Goal: Information Seeking & Learning: Understand process/instructions

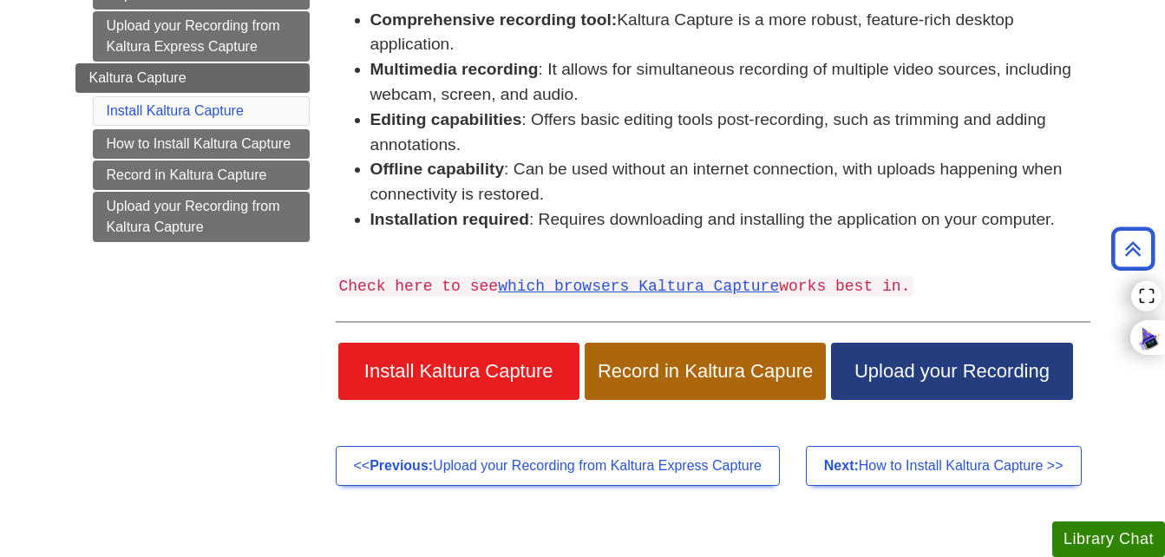
scroll to position [323, 0]
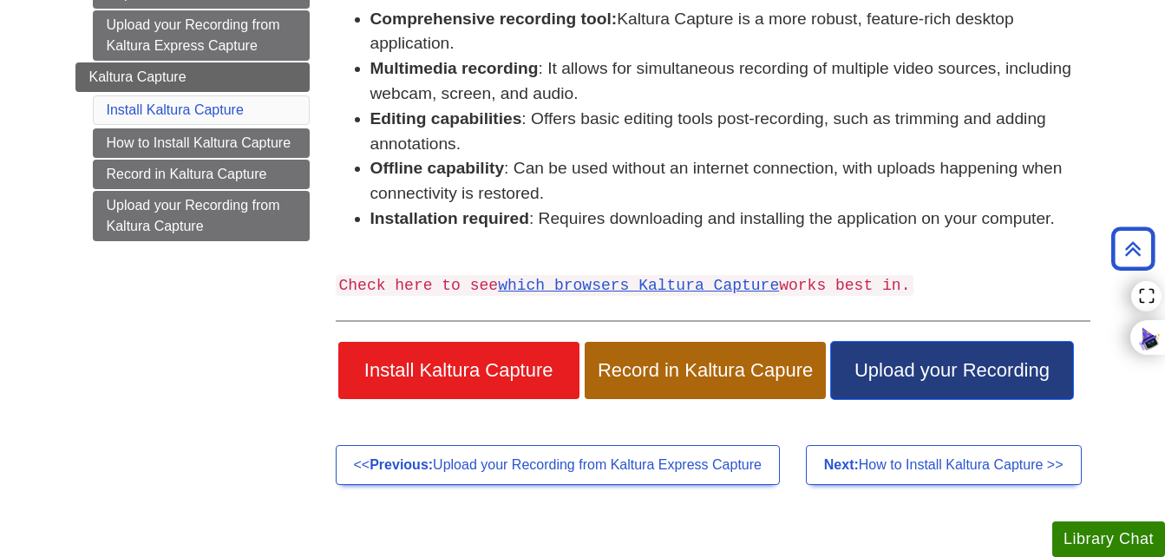
click at [910, 378] on span "Upload your Recording" at bounding box center [951, 370] width 215 height 23
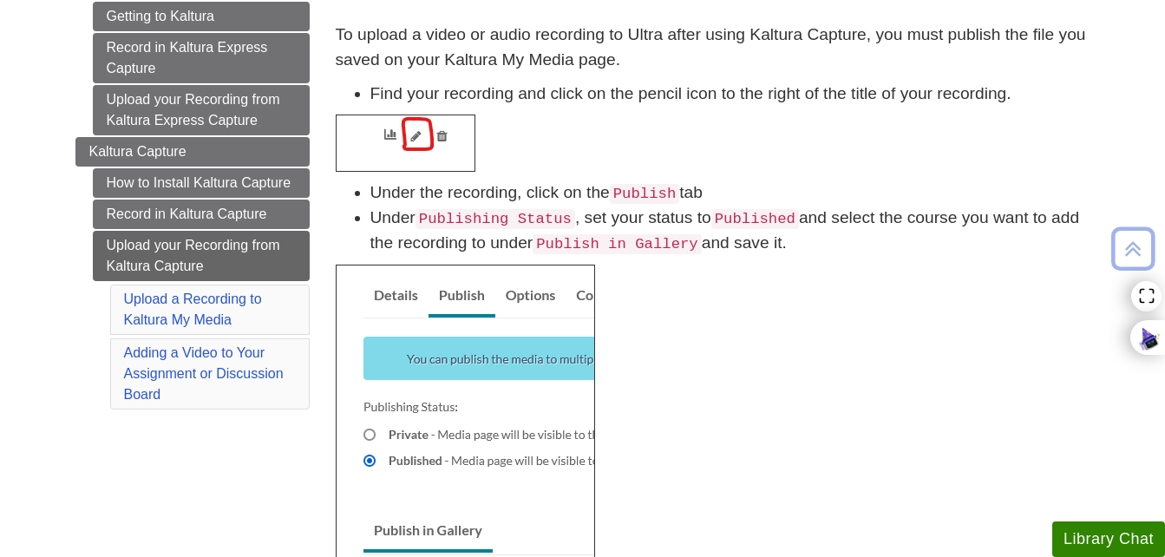
scroll to position [250, 0]
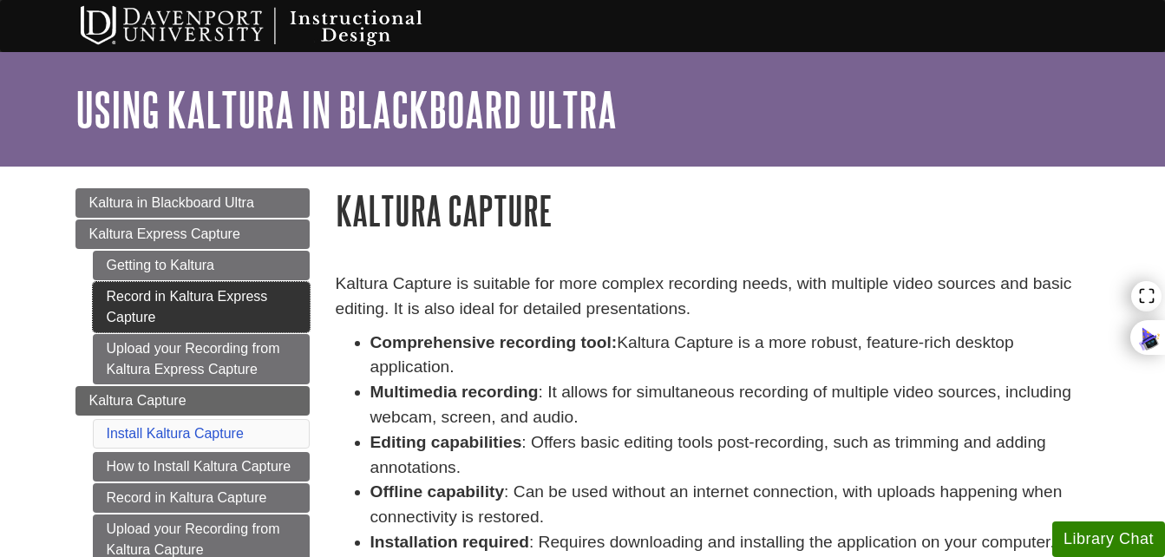
click at [187, 299] on link "Record in Kaltura Express Capture" at bounding box center [201, 307] width 217 height 50
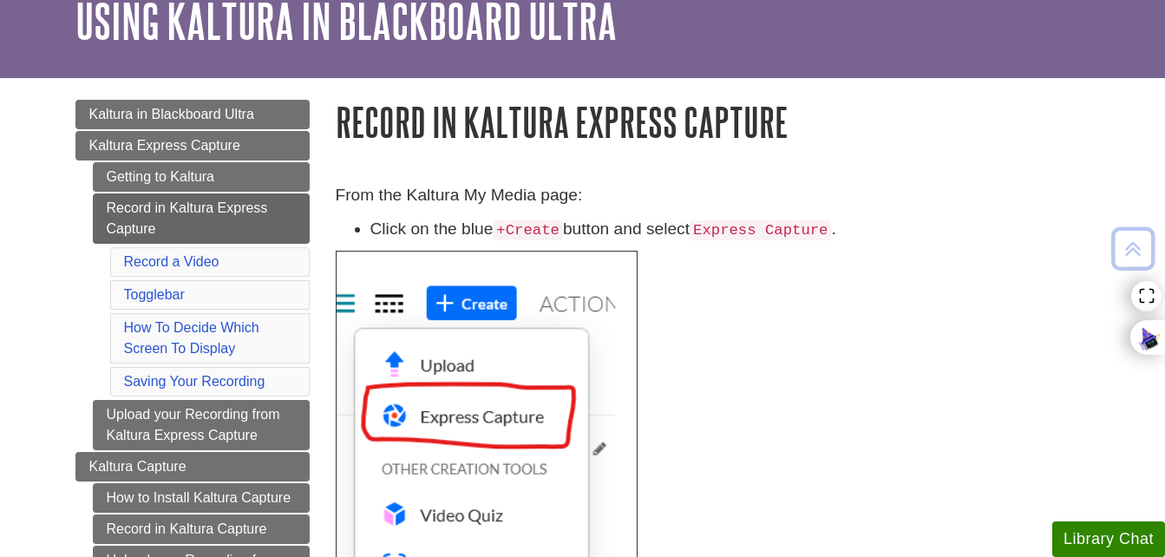
scroll to position [87, 0]
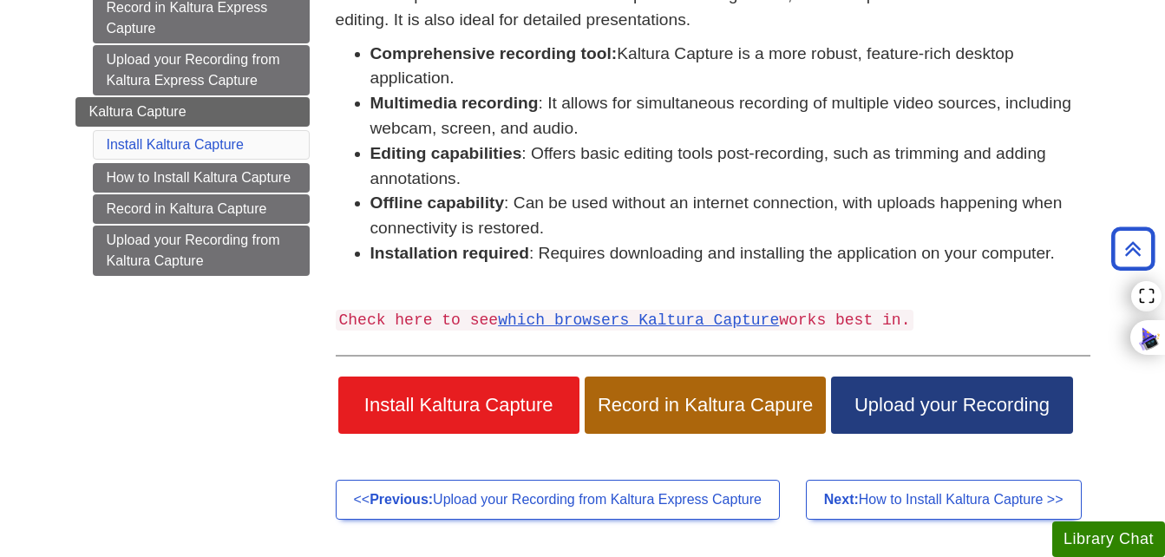
scroll to position [300, 0]
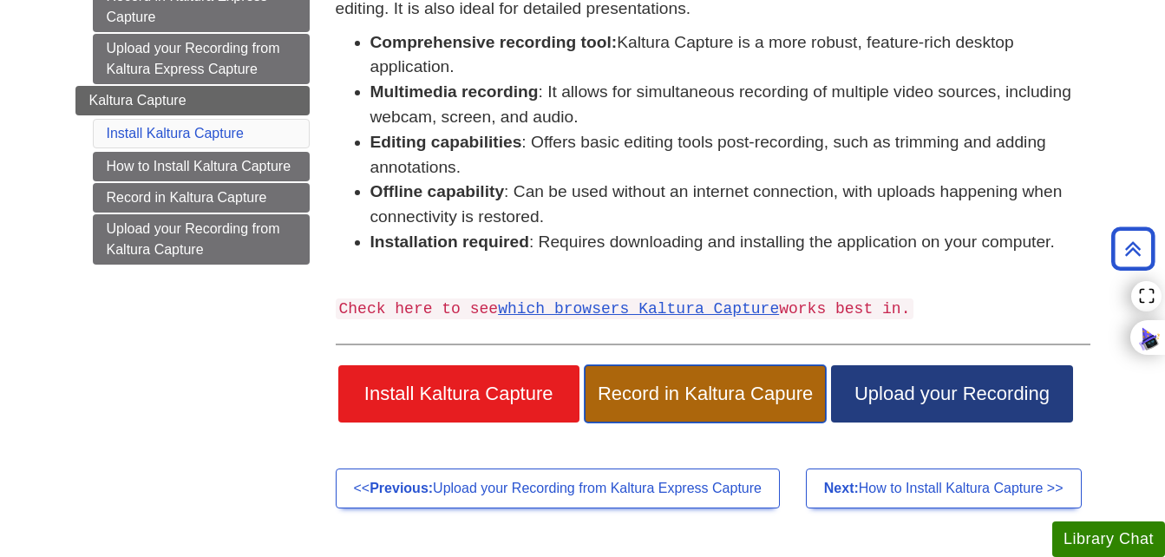
click at [641, 393] on span "Record in Kaltura Capure" at bounding box center [704, 393] width 215 height 23
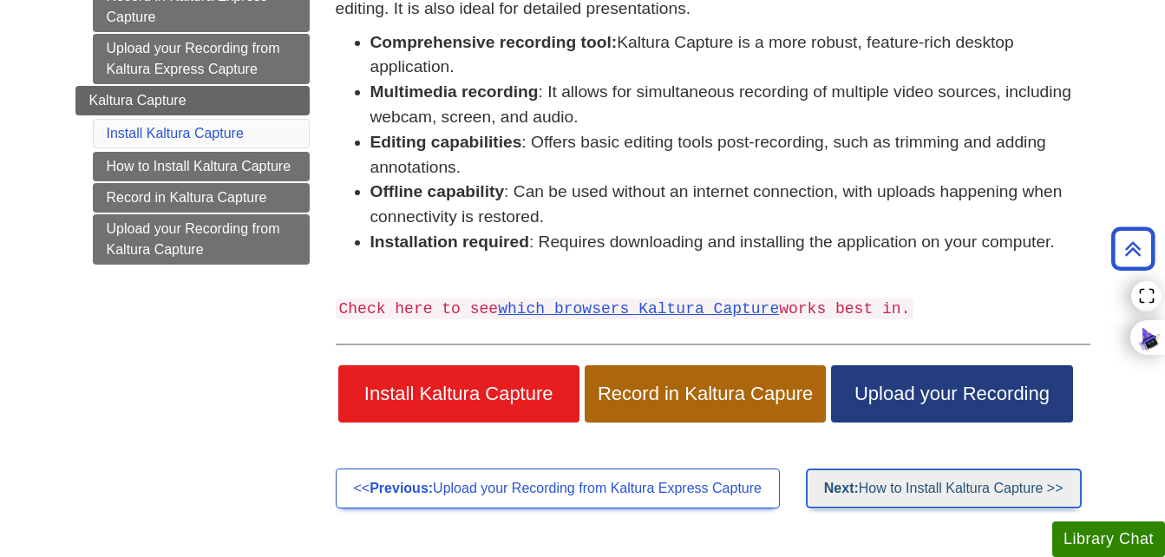
click at [870, 478] on link "Next: How to Install Kaltura Capture >>" at bounding box center [944, 488] width 276 height 40
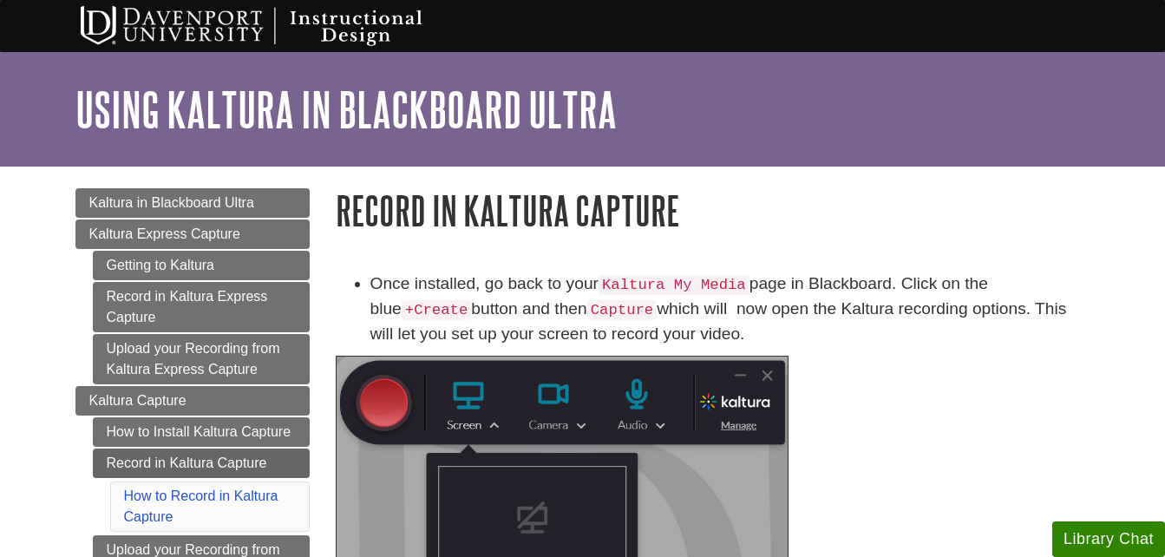
click at [641, 393] on div "Once installed, go back to your Kaltura My Media page in Blackboard. Click on t…" at bounding box center [713, 478] width 754 height 414
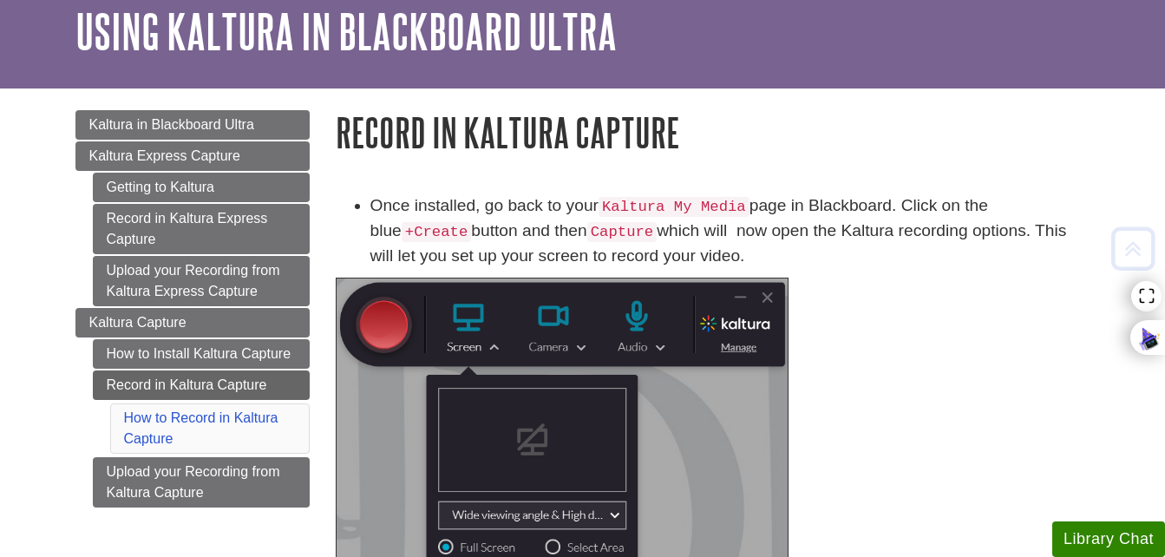
scroll to position [77, 0]
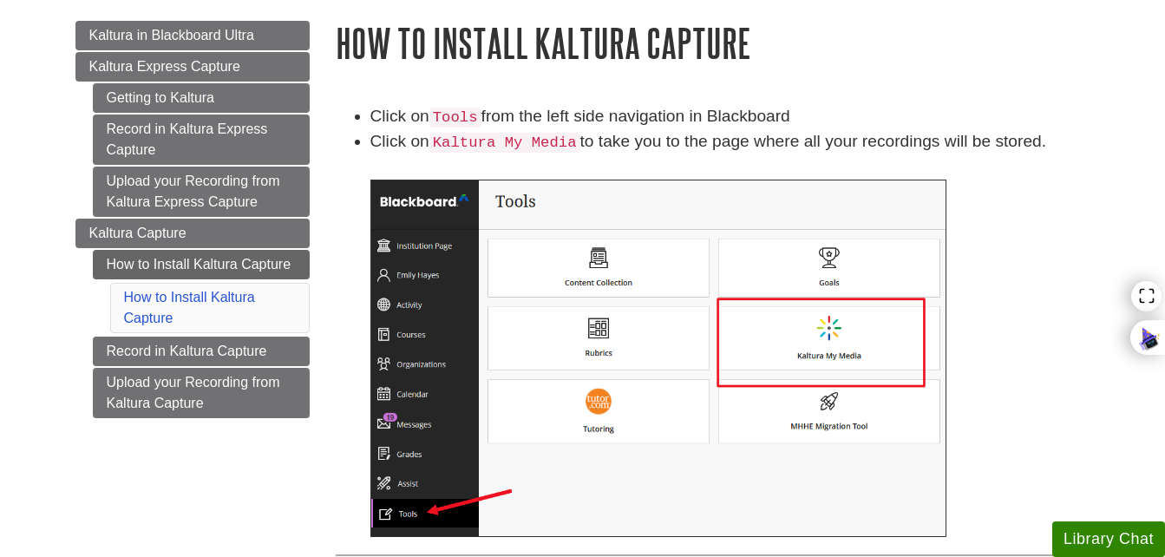
scroll to position [169, 0]
